Goal: Use online tool/utility: Use online tool/utility

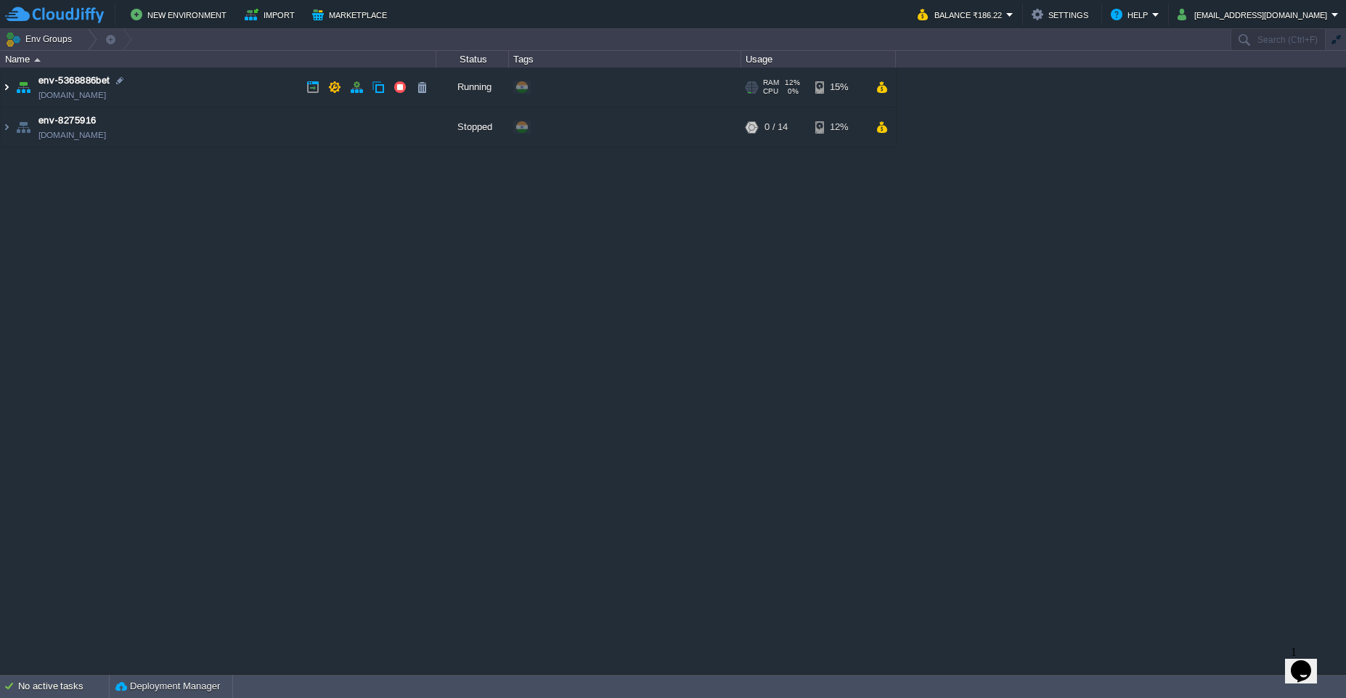
click at [12, 89] on img at bounding box center [7, 87] width 12 height 39
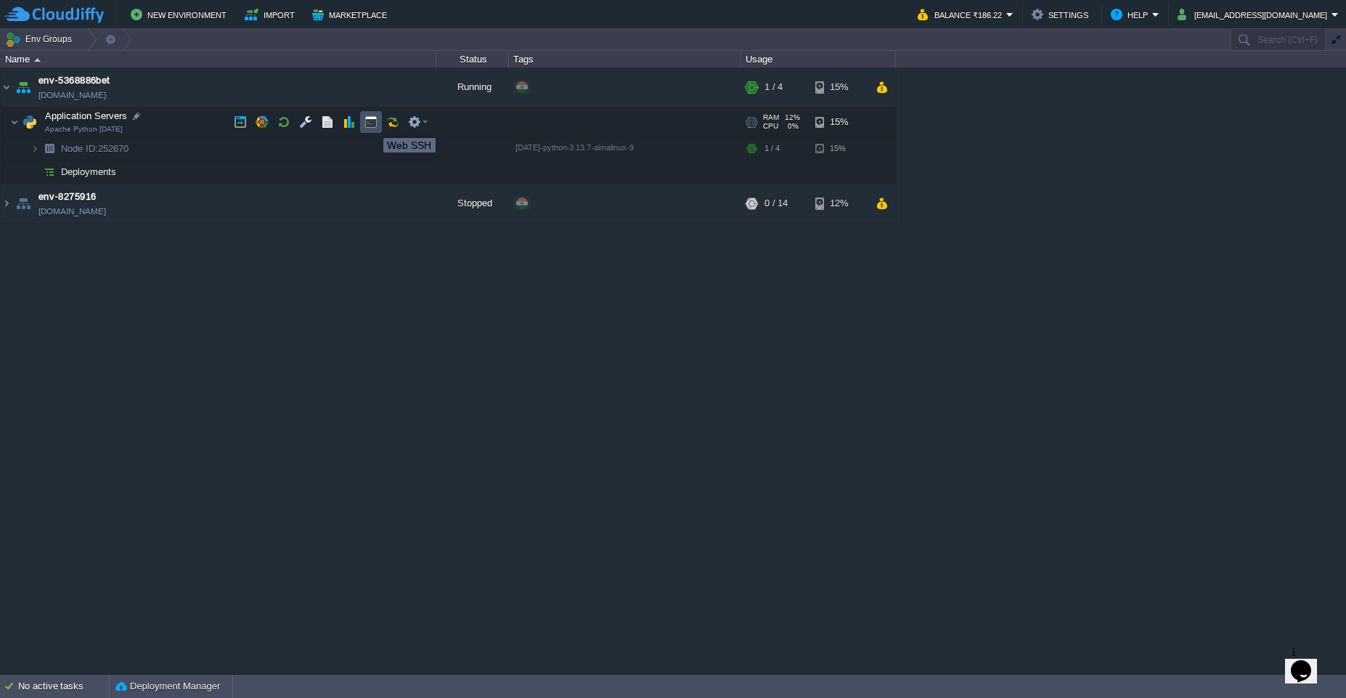
click at [372, 125] on button "button" at bounding box center [370, 121] width 13 height 13
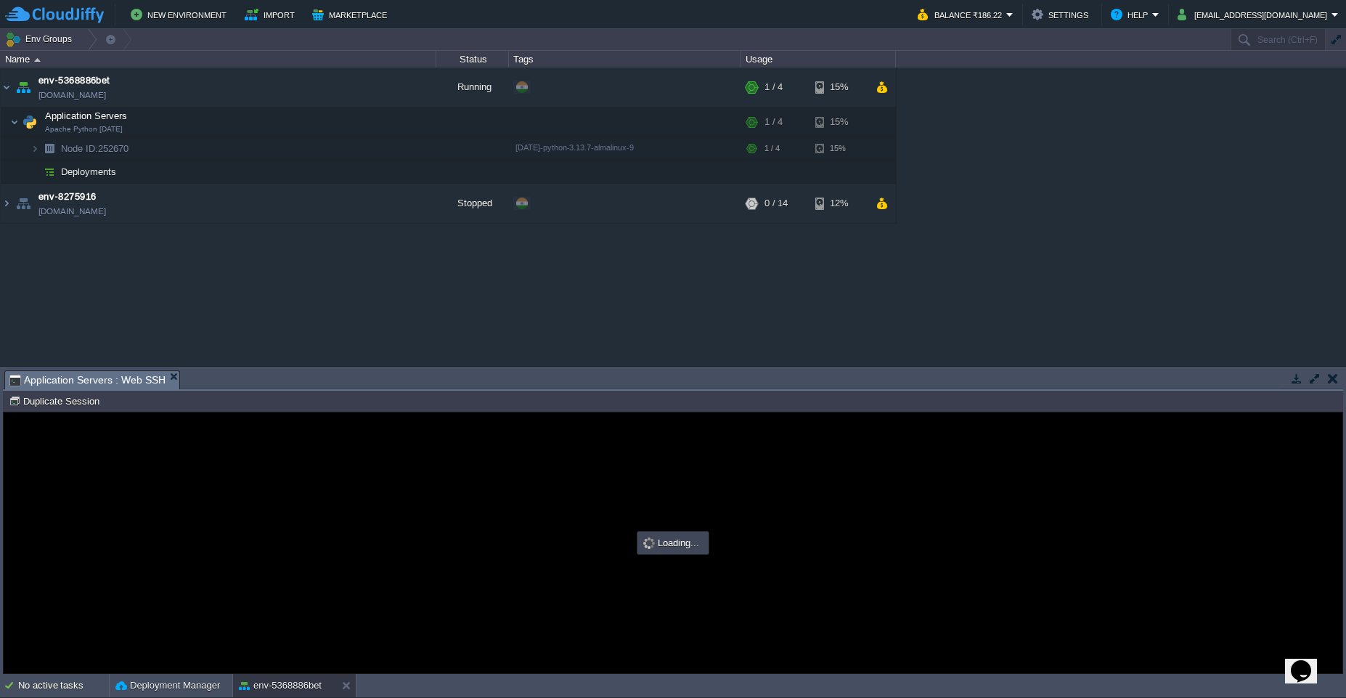
type input "#000000"
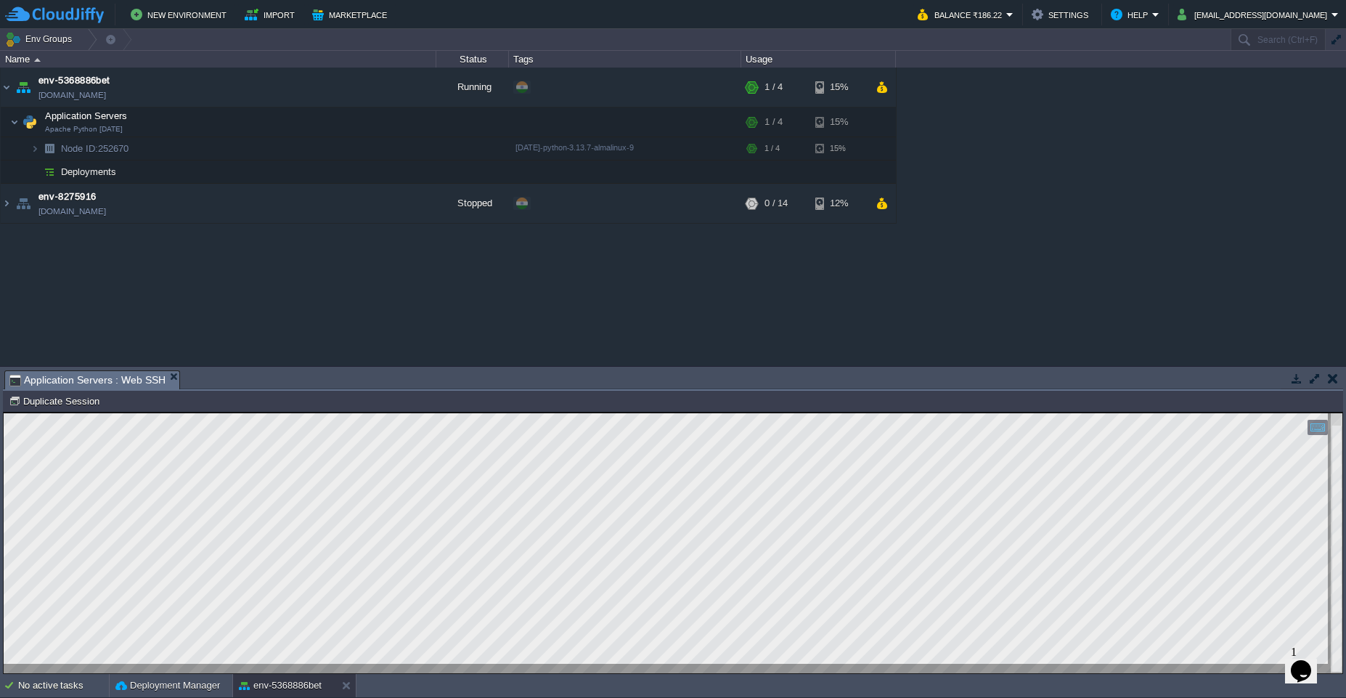
click at [1328, 384] on button "button" at bounding box center [1333, 378] width 10 height 13
